Goal: Download file/media

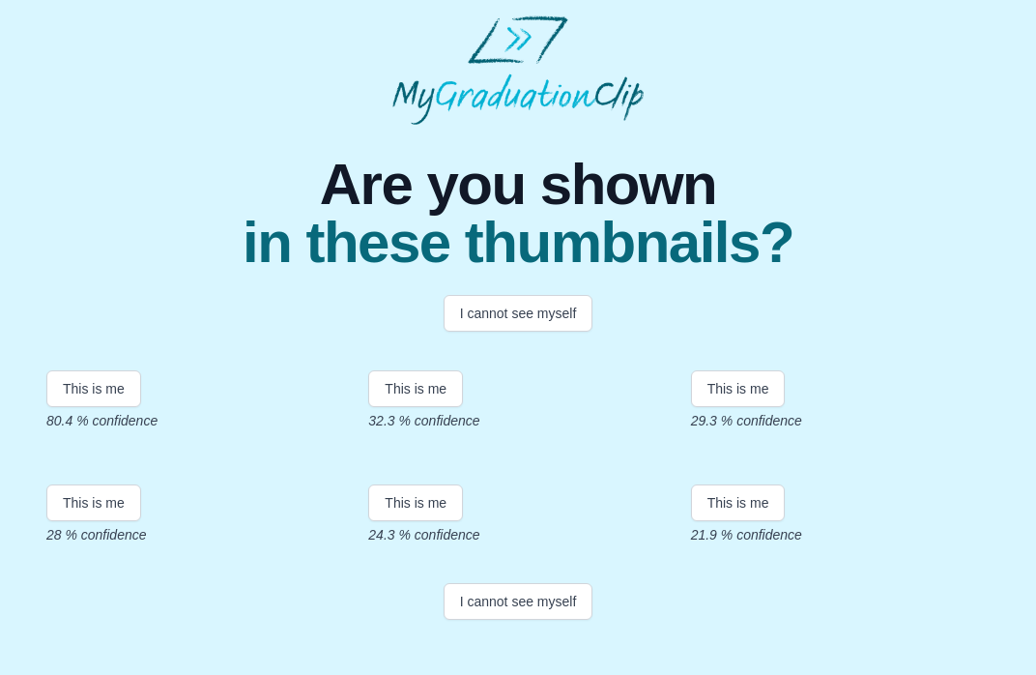
scroll to position [216, 0]
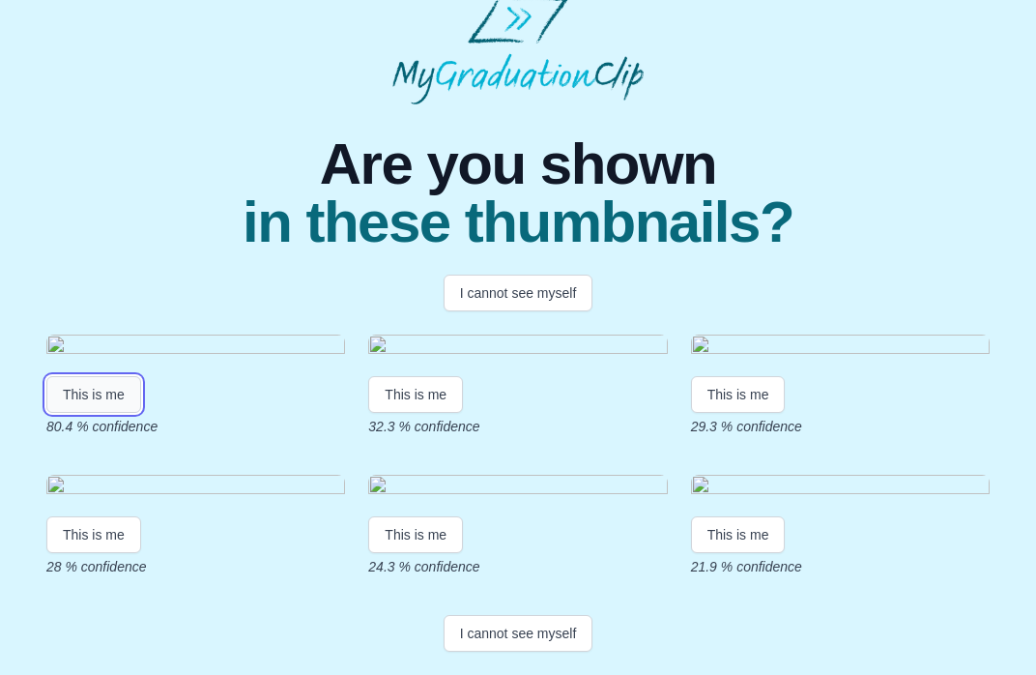
click at [119, 376] on button "This is me" at bounding box center [93, 394] width 95 height 37
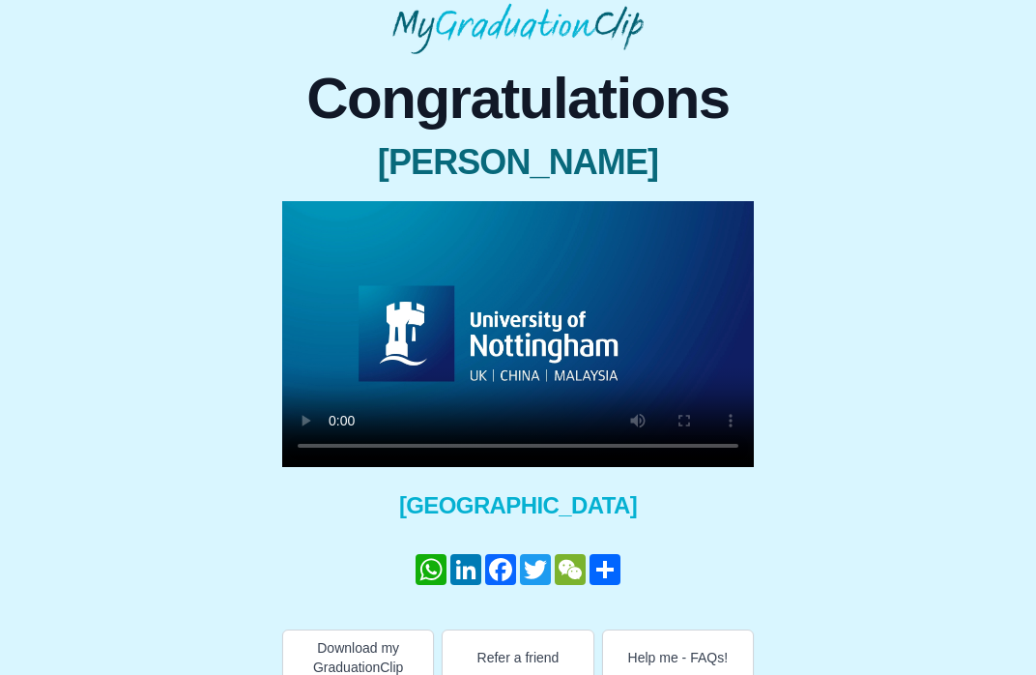
scroll to position [96, 0]
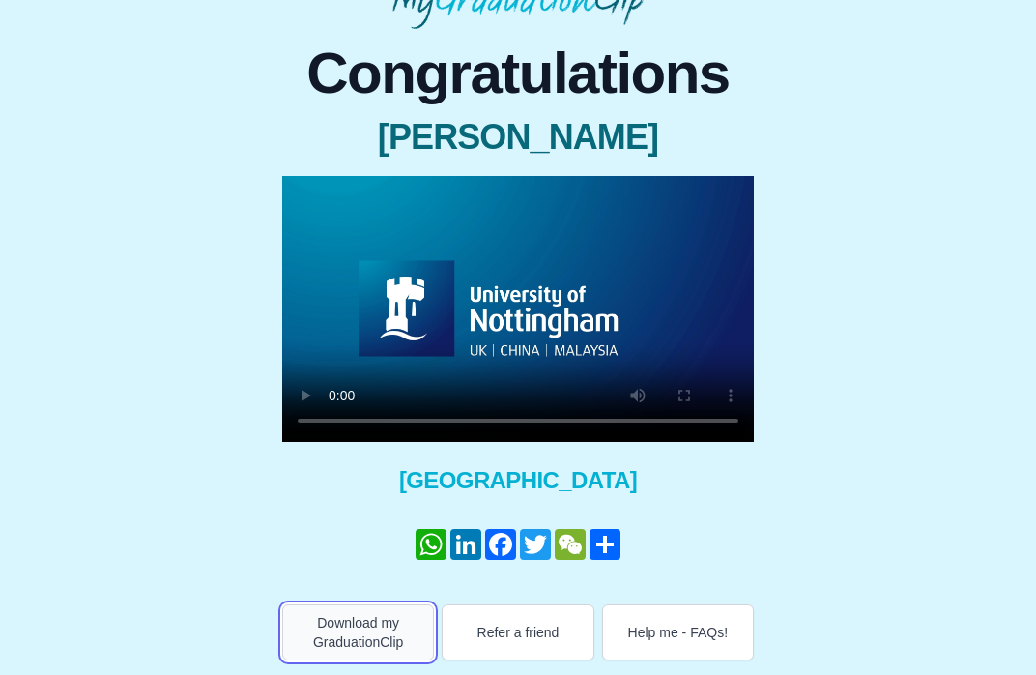
click at [365, 631] on button "Download my GraduationClip" at bounding box center [358, 632] width 152 height 56
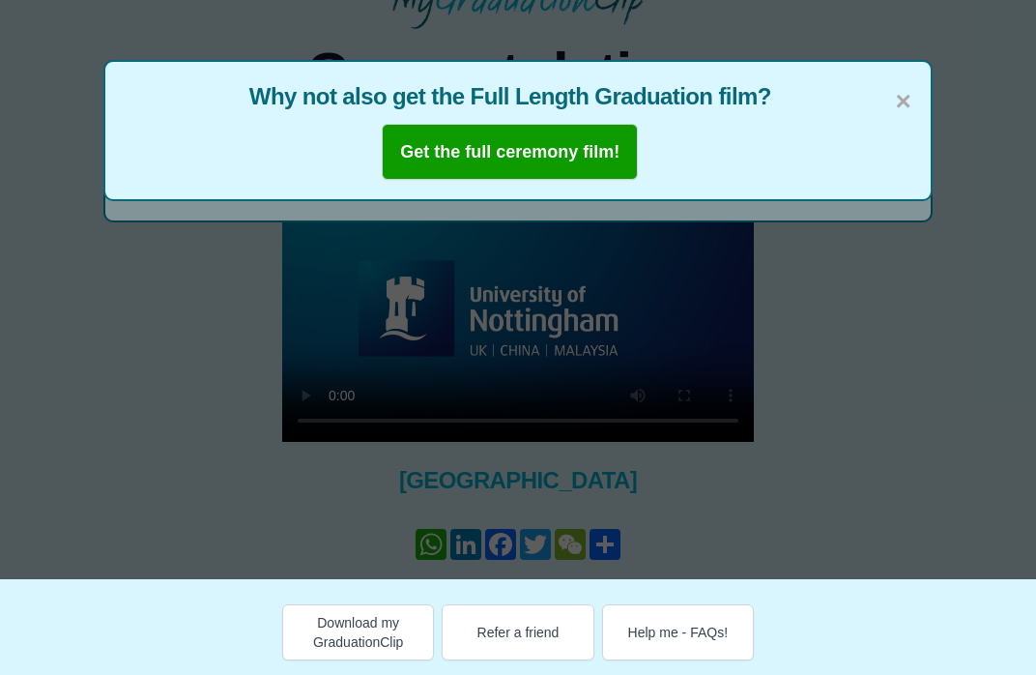
click at [562, 264] on div "× Why not also get the Full Length Graduation film? Get the full ceremony film!" at bounding box center [518, 241] width 1036 height 675
click at [905, 101] on span "×" at bounding box center [902, 101] width 15 height 41
